Goal: Task Accomplishment & Management: Manage account settings

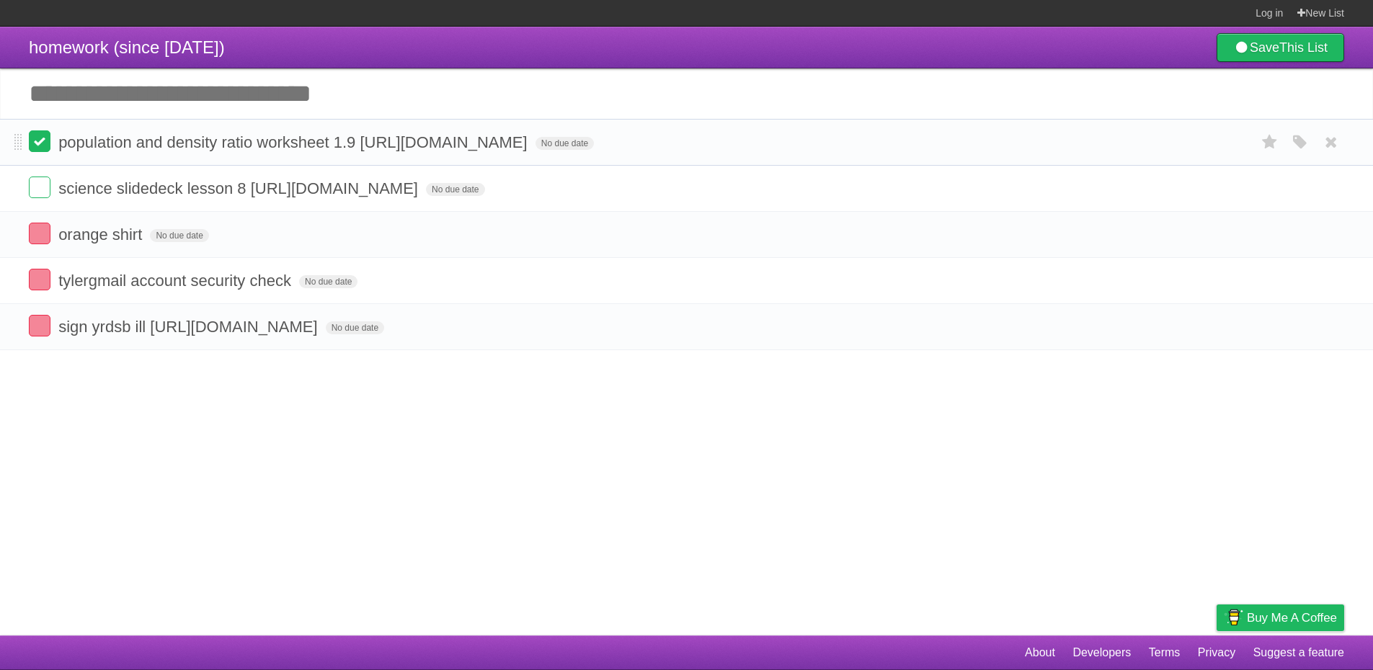
click at [48, 148] on label at bounding box center [40, 141] width 22 height 22
click at [53, 181] on form "science slidedeck lesson 8 [URL][DOMAIN_NAME] No due date White Red Blue Green …" at bounding box center [687, 189] width 1316 height 24
click at [50, 187] on form "science slidedeck lesson 8 [URL][DOMAIN_NAME] No due date White Red Blue Green …" at bounding box center [687, 189] width 1316 height 24
click at [48, 193] on label at bounding box center [40, 188] width 22 height 22
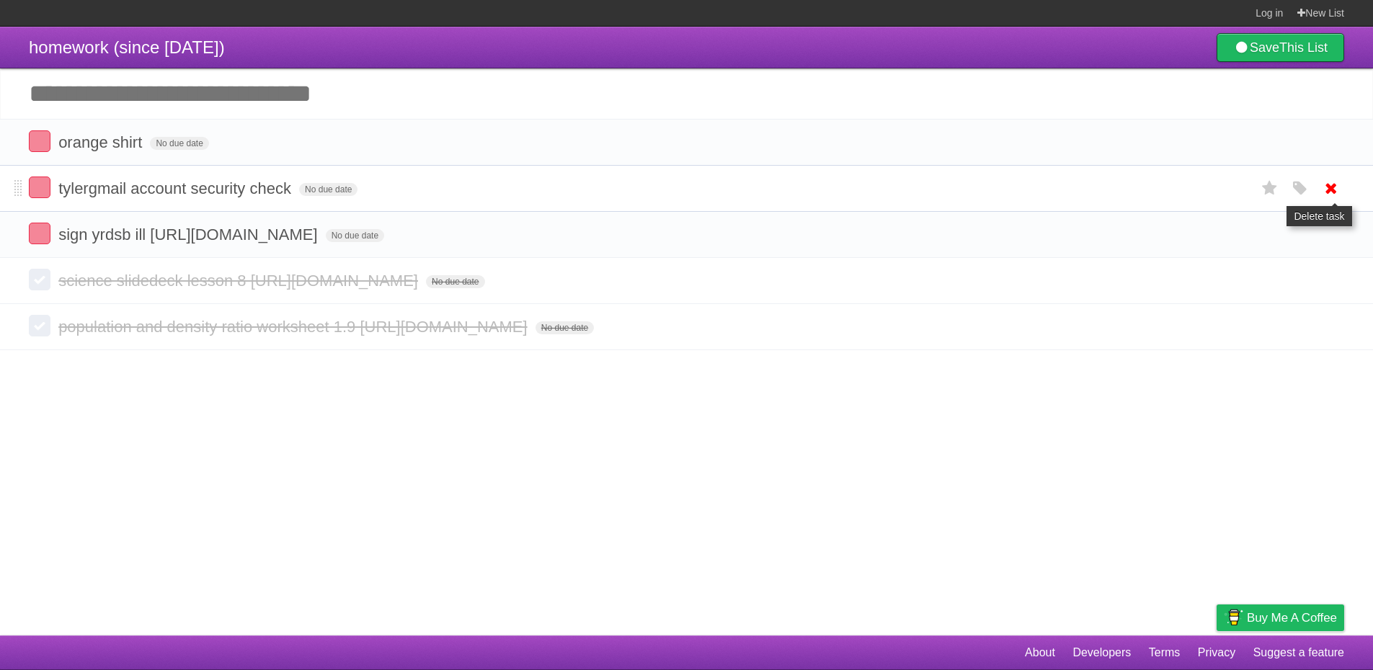
click at [1329, 190] on icon at bounding box center [1331, 189] width 20 height 24
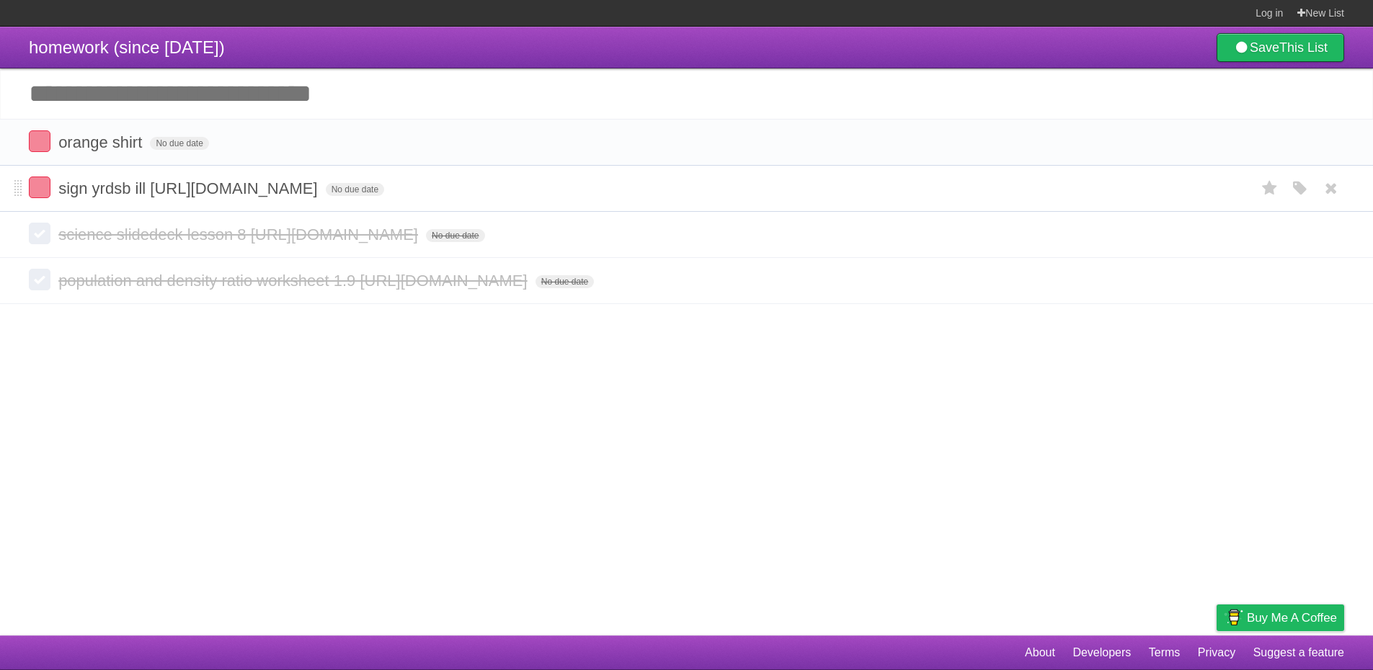
click at [161, 189] on span "sign yrdsb ill [URL][DOMAIN_NAME]" at bounding box center [189, 189] width 262 height 18
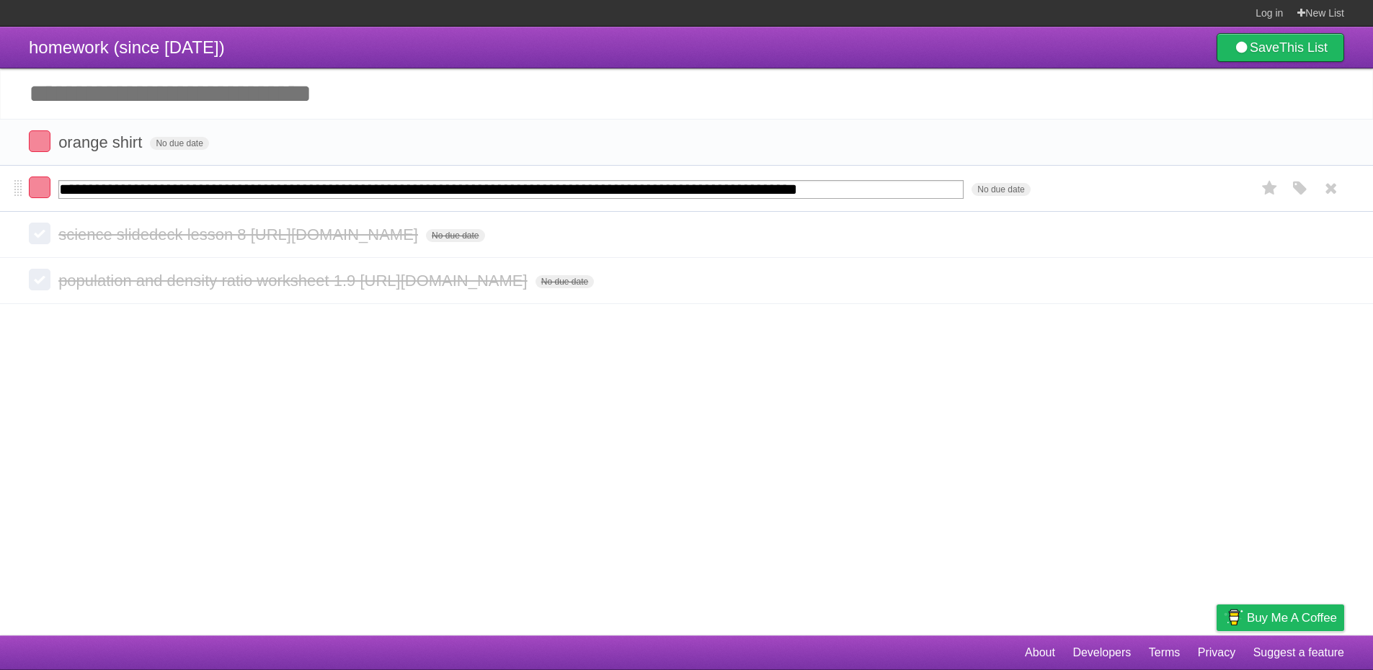
click at [151, 192] on input "**********" at bounding box center [510, 189] width 905 height 19
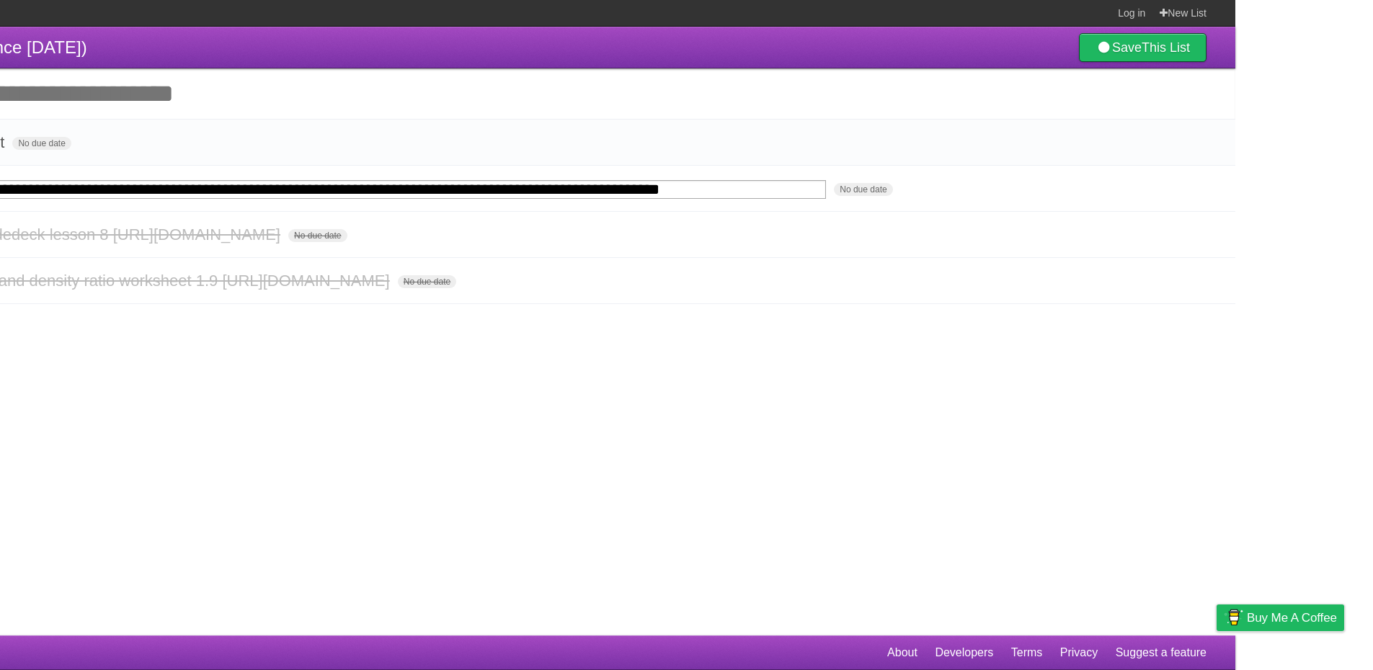
drag, startPoint x: 149, startPoint y: 192, endPoint x: 1383, endPoint y: 154, distance: 1234.8
click at [1236, 154] on html "**********" at bounding box center [548, 335] width 1373 height 670
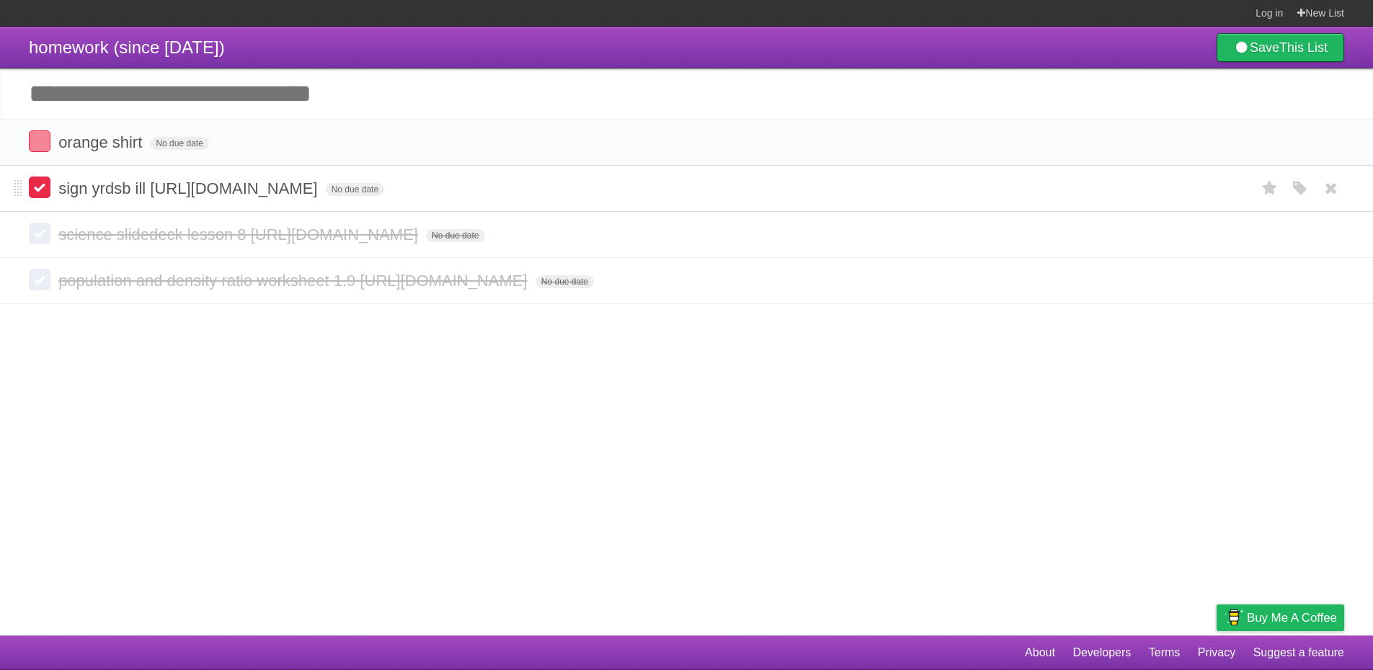
click at [40, 190] on label at bounding box center [40, 188] width 22 height 22
click at [41, 149] on label at bounding box center [40, 141] width 22 height 22
